Goal: Check status

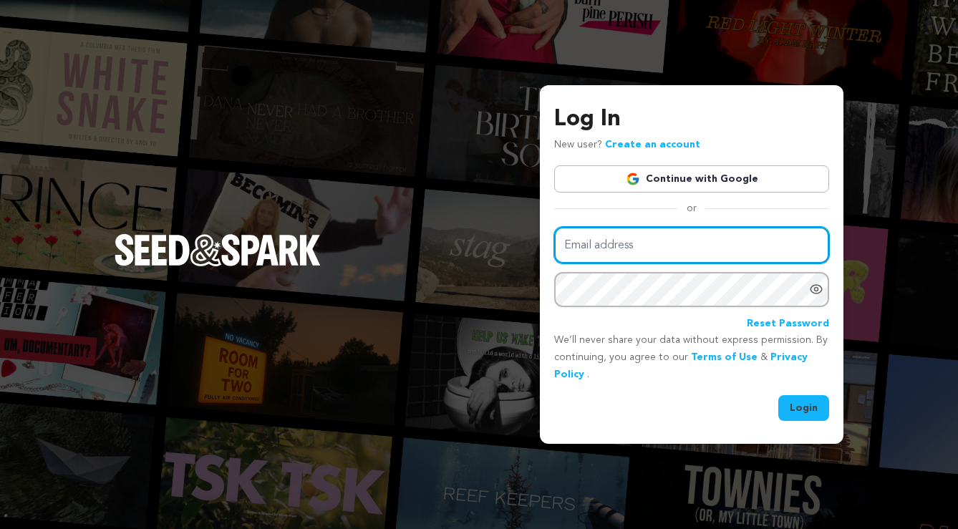
click at [724, 247] on input "Email address" at bounding box center [691, 245] width 275 height 37
type input "EkaterinaKaminsky@gmail.com"
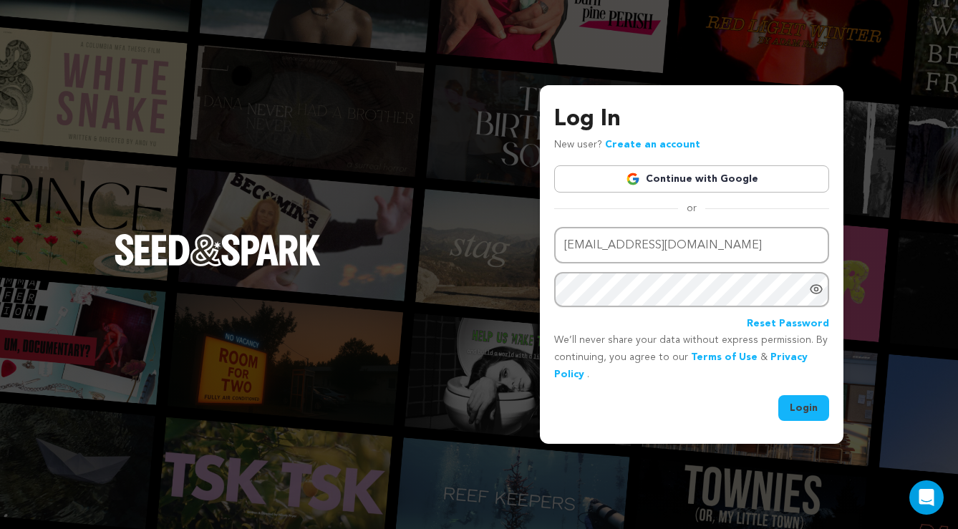
click at [791, 412] on button "Login" at bounding box center [804, 408] width 51 height 26
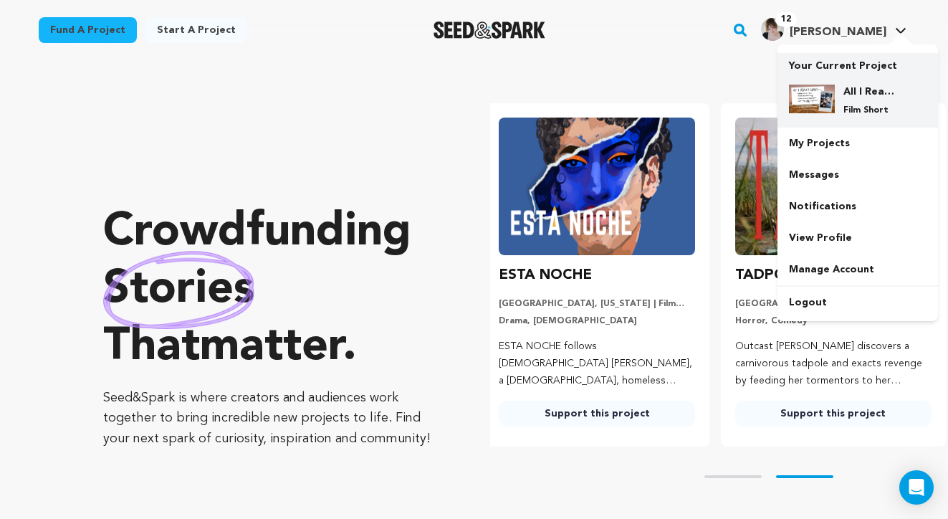
scroll to position [0, 247]
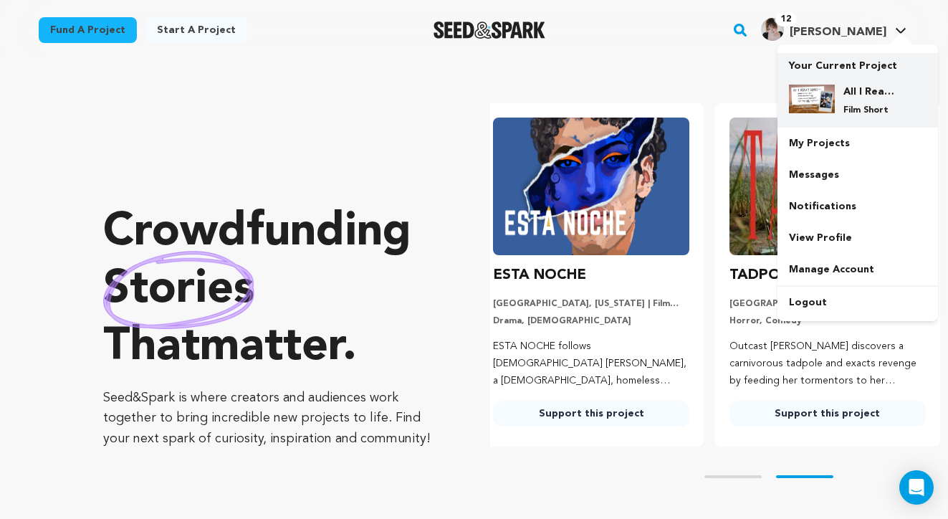
click at [849, 95] on h4 "All I Really Want" at bounding box center [869, 92] width 52 height 14
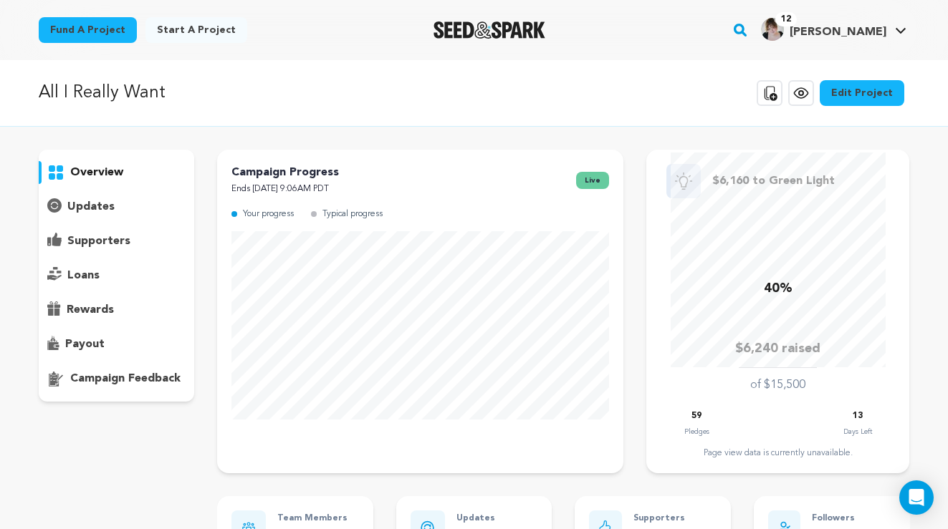
click at [111, 237] on p "supporters" at bounding box center [98, 241] width 63 height 17
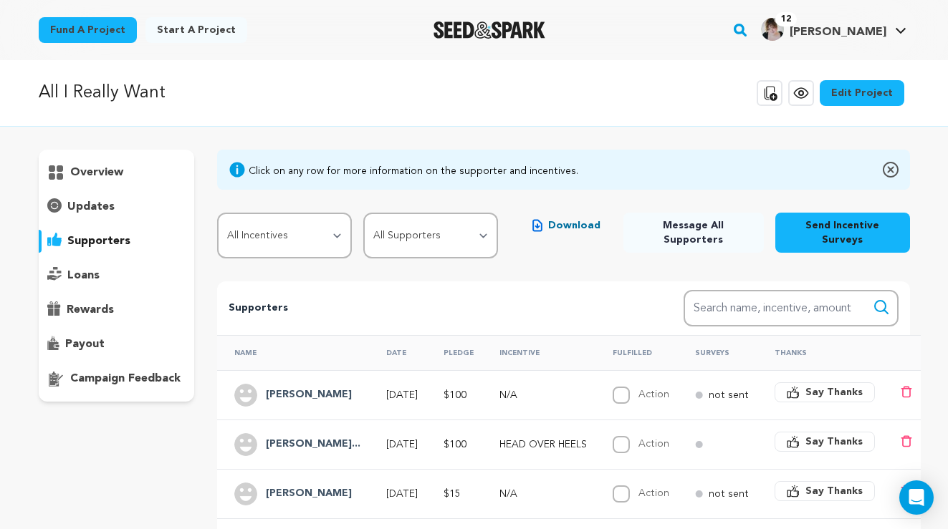
click at [134, 174] on div "overview" at bounding box center [117, 172] width 156 height 23
